Goal: Task Accomplishment & Management: Use online tool/utility

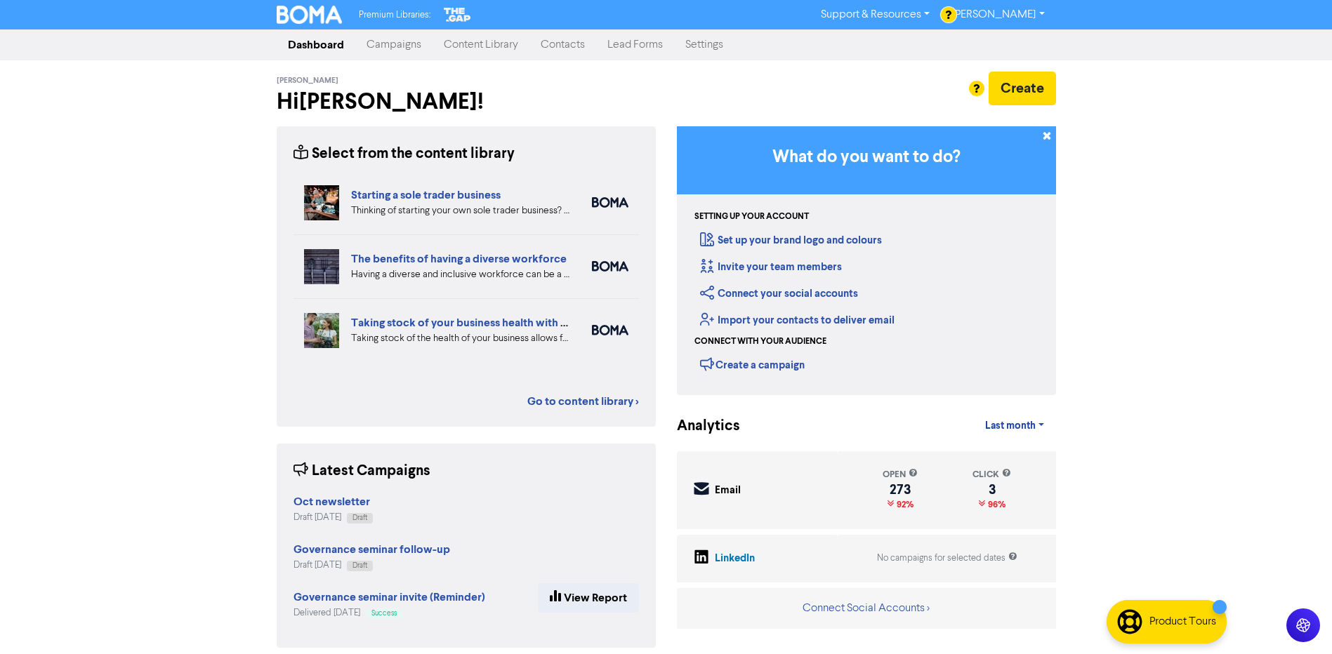
click at [392, 44] on link "Campaigns" at bounding box center [393, 45] width 77 height 28
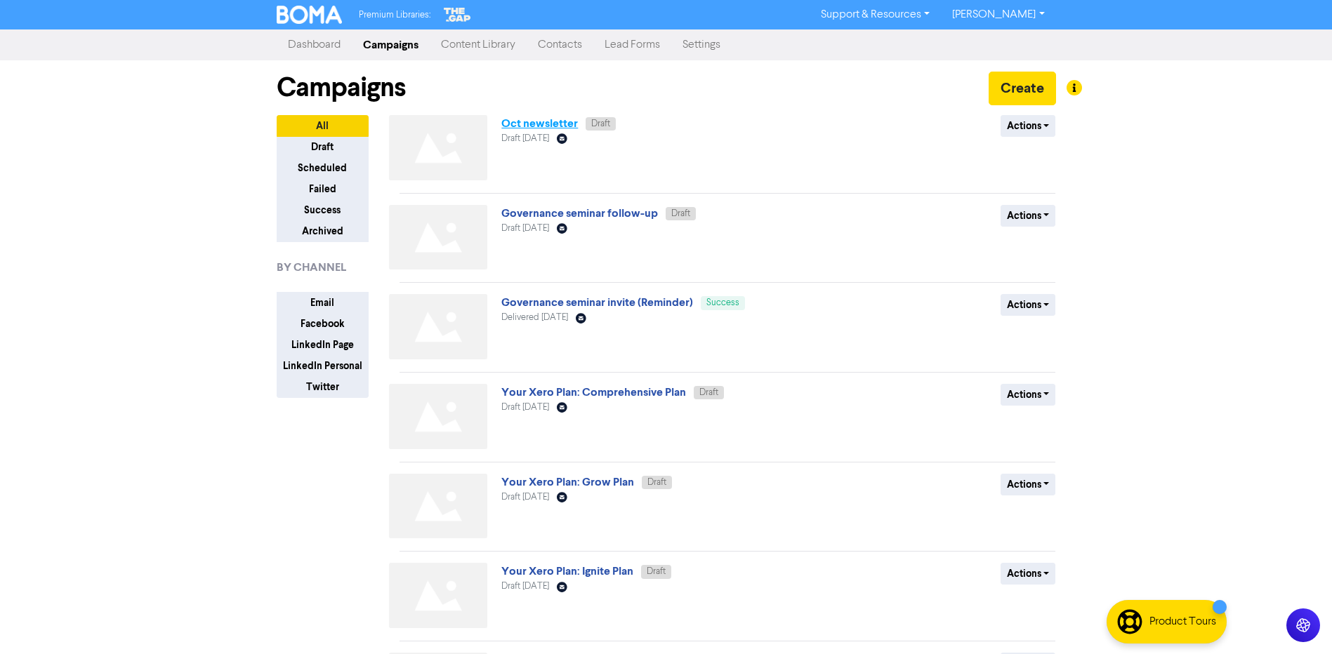
click at [530, 124] on link "Oct newsletter" at bounding box center [539, 124] width 77 height 14
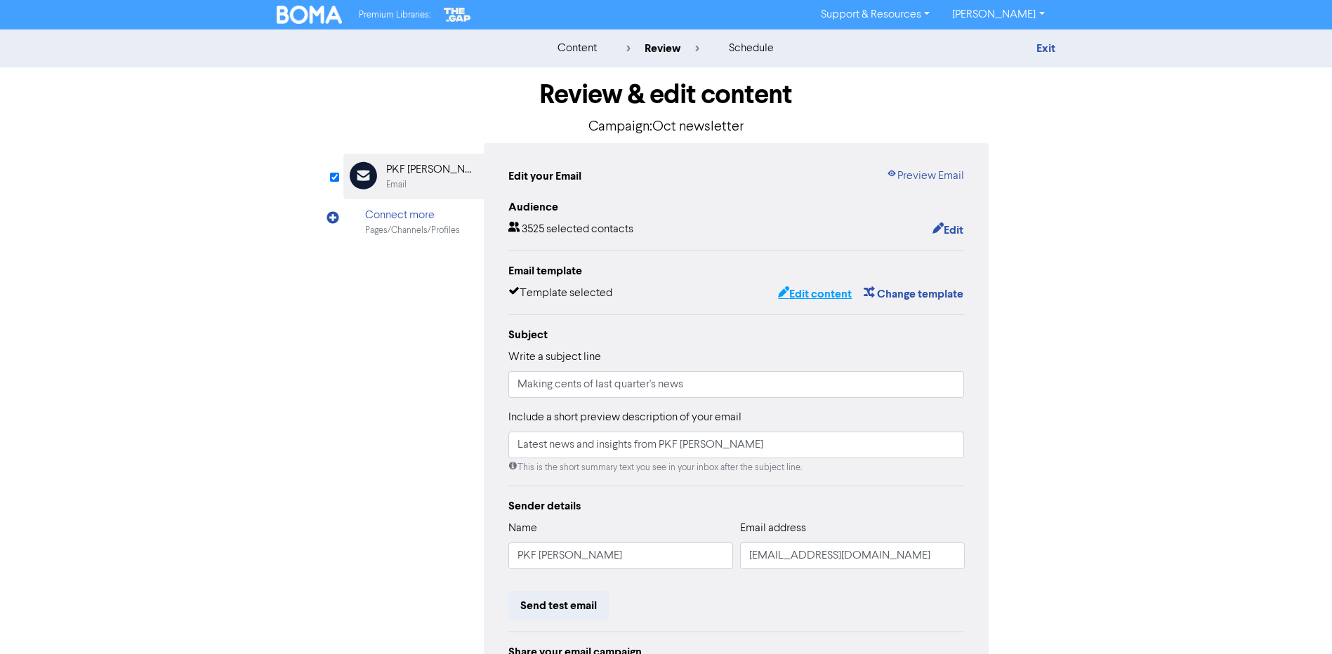
click at [809, 296] on button "Edit content" at bounding box center [814, 294] width 75 height 18
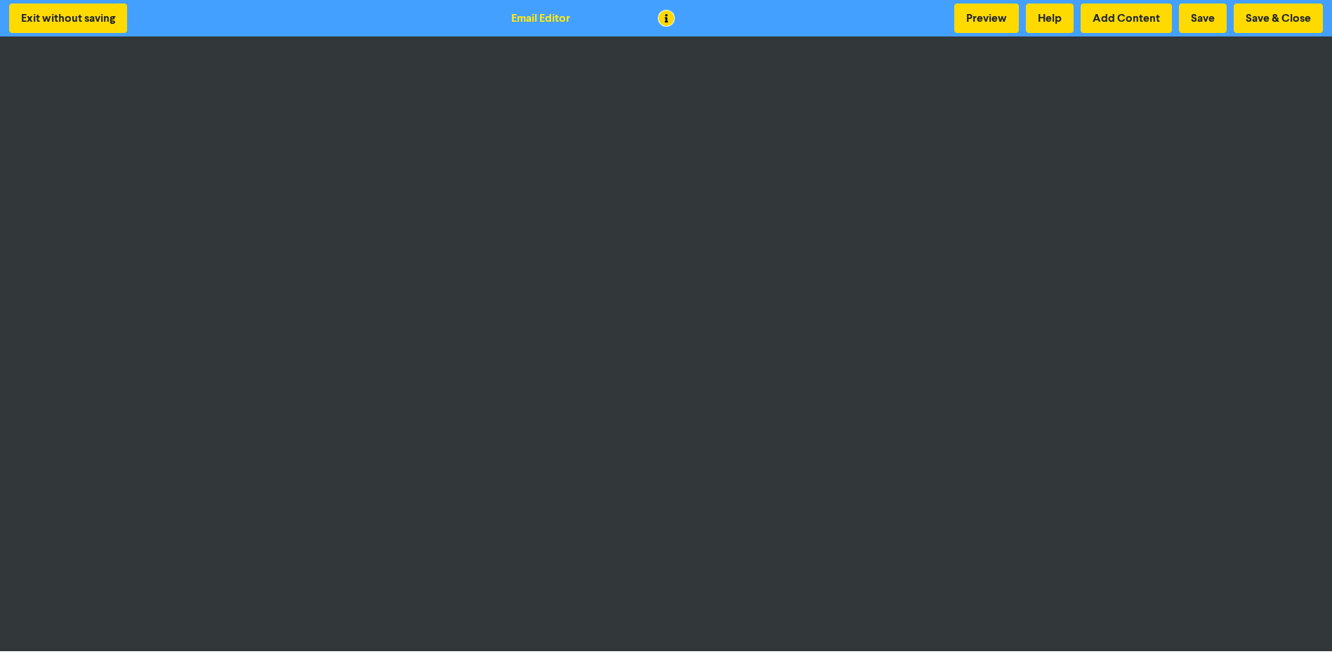
scroll to position [1, 0]
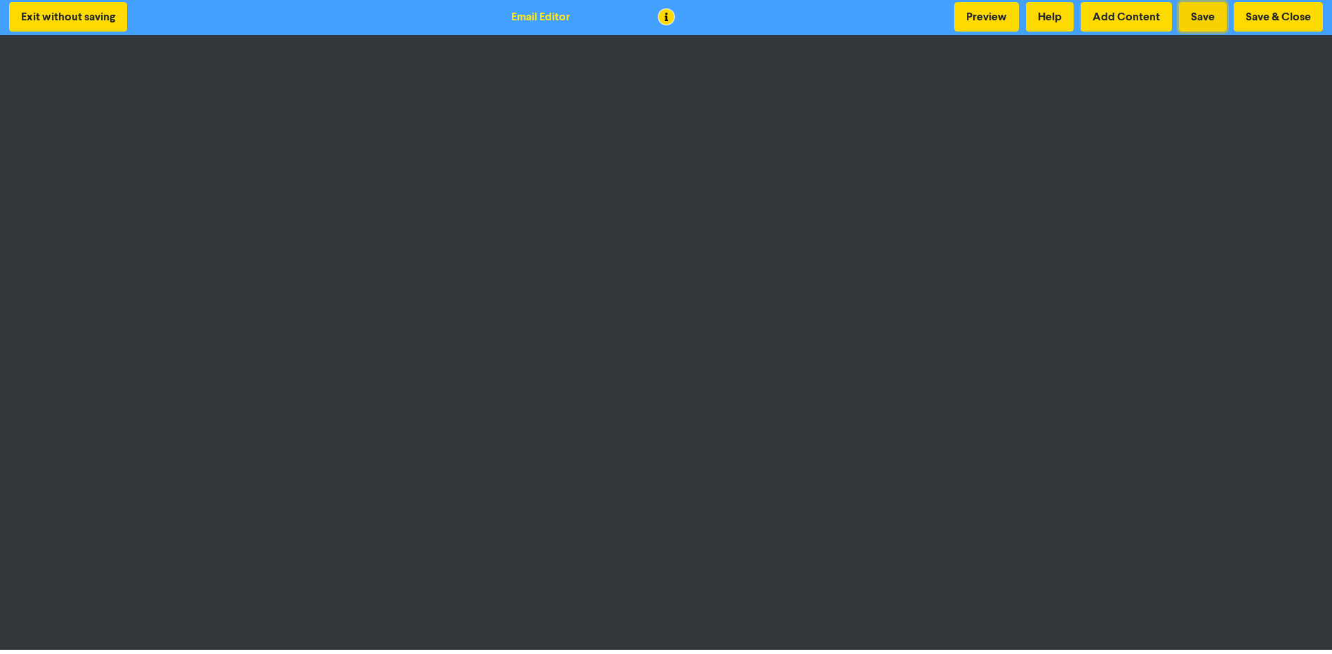
click at [1198, 15] on button "Save" at bounding box center [1203, 16] width 48 height 29
